Goal: Obtain resource: Obtain resource

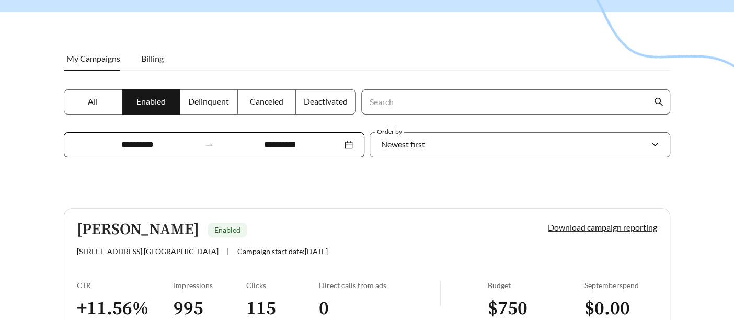
scroll to position [232, 0]
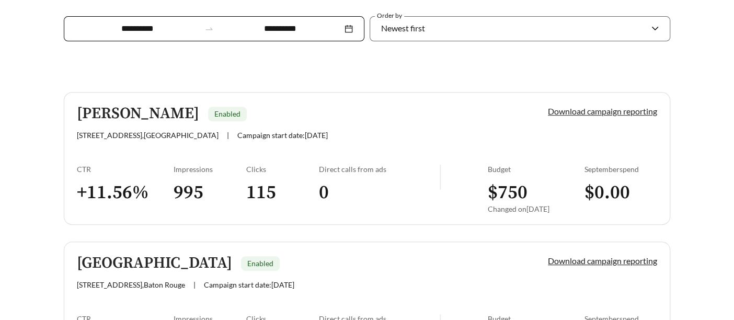
click at [622, 111] on link "Download campaign reporting" at bounding box center [602, 111] width 109 height 10
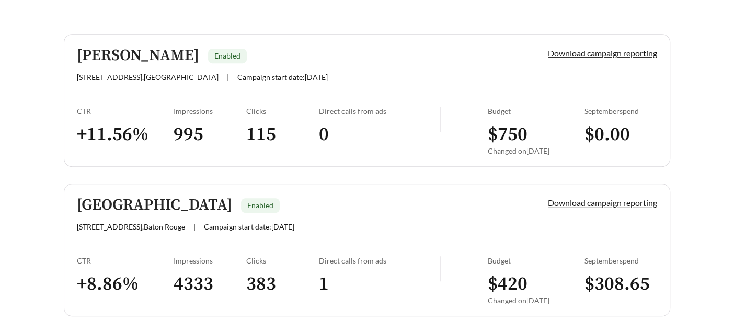
scroll to position [340, 0]
